Goal: Information Seeking & Learning: Learn about a topic

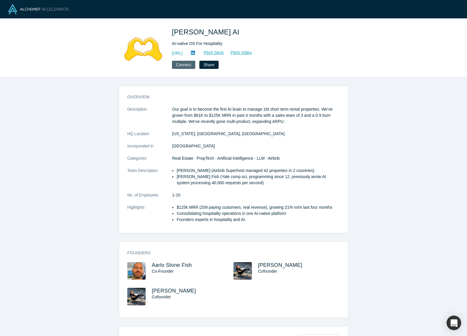
click at [188, 64] on button "Connect" at bounding box center [183, 65] width 23 height 8
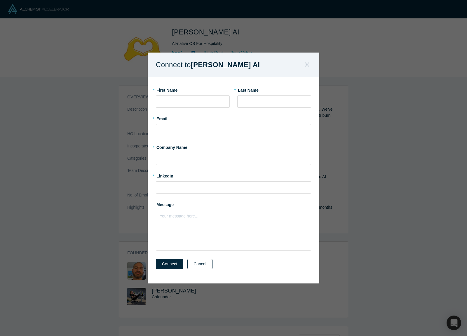
click at [206, 267] on button "Cancel" at bounding box center [199, 264] width 25 height 10
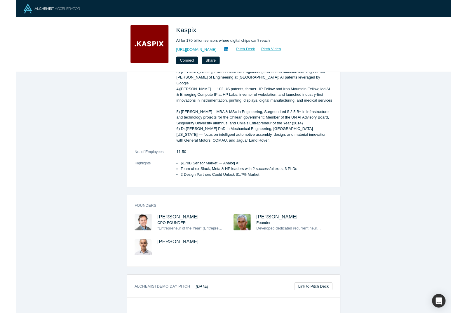
scroll to position [162, 0]
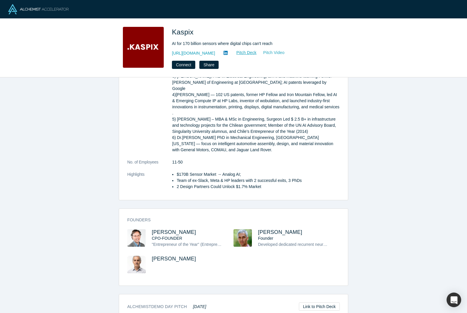
click at [264, 53] on link "Pitch Video" at bounding box center [271, 52] width 28 height 7
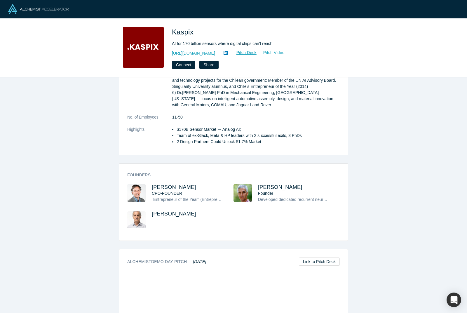
scroll to position [212, 0]
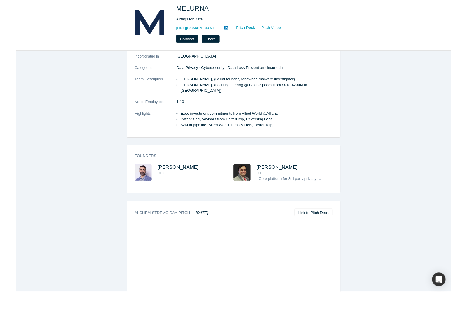
scroll to position [57, 0]
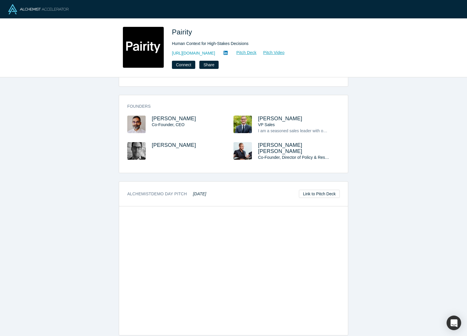
scroll to position [267, 0]
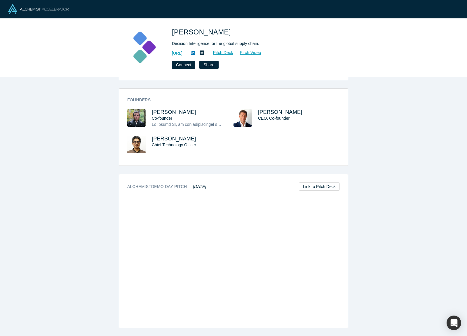
scroll to position [201, 0]
